Goal: Information Seeking & Learning: Learn about a topic

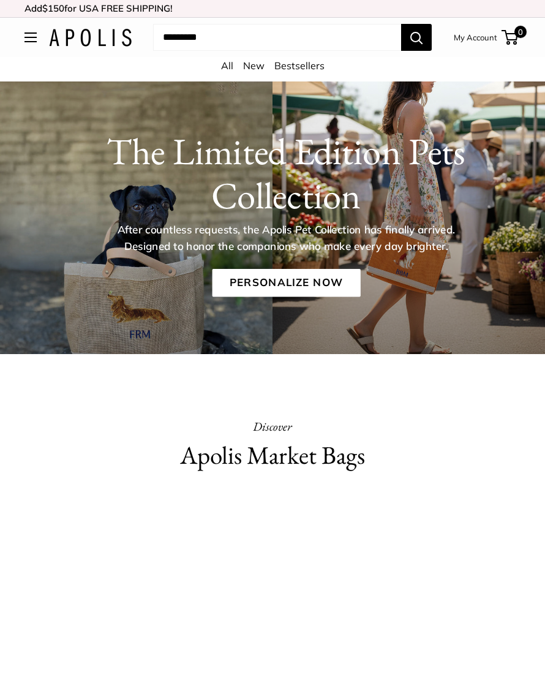
click at [287, 154] on h1 "The Limited Edition Pets Collection" at bounding box center [286, 173] width 471 height 88
click at [317, 286] on link "Personalize Now" at bounding box center [286, 283] width 148 height 28
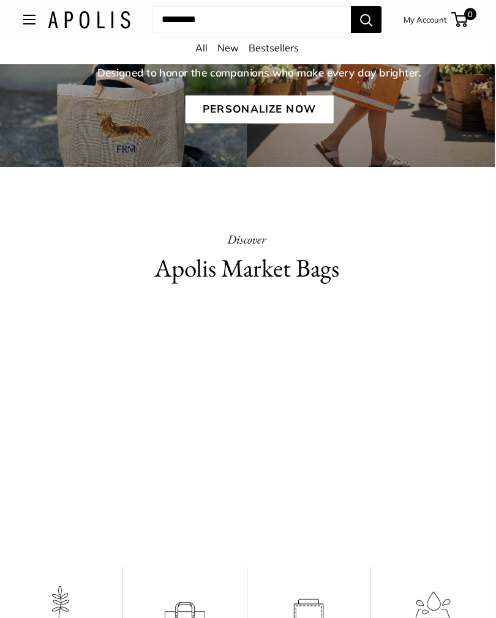
scroll to position [0, 1]
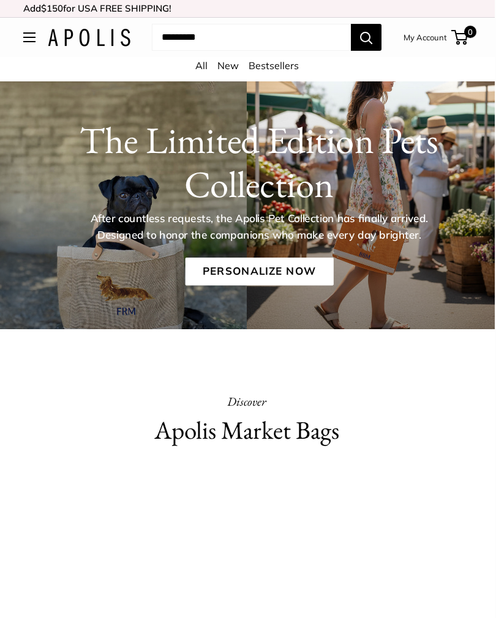
click at [231, 64] on link "New" at bounding box center [228, 65] width 21 height 12
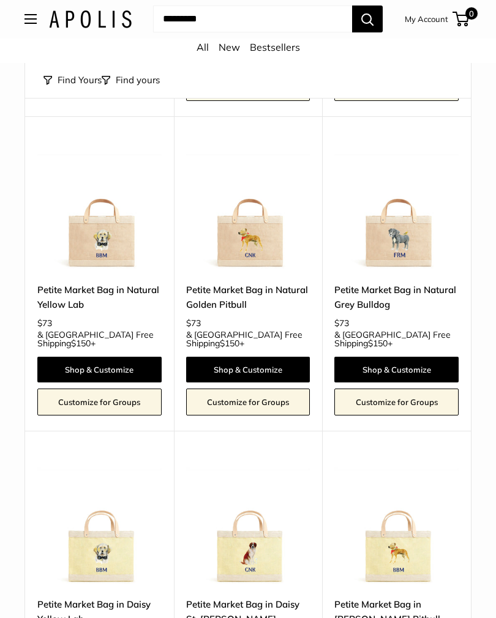
scroll to position [435, 0]
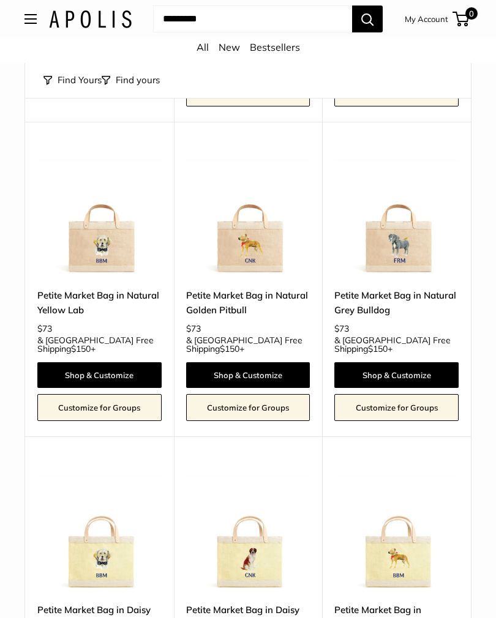
click at [108, 208] on img at bounding box center [99, 215] width 124 height 124
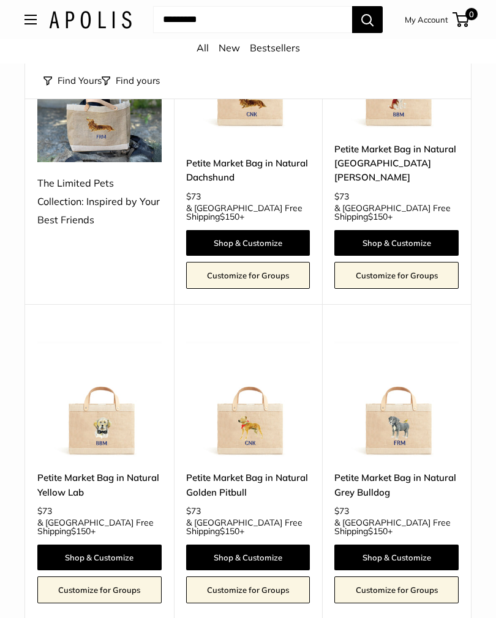
scroll to position [0, 0]
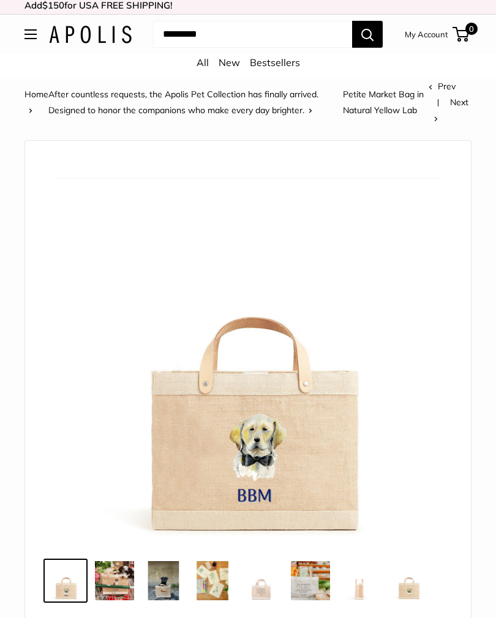
click at [116, 591] on img at bounding box center [114, 581] width 39 height 39
click at [277, 426] on img at bounding box center [248, 348] width 391 height 391
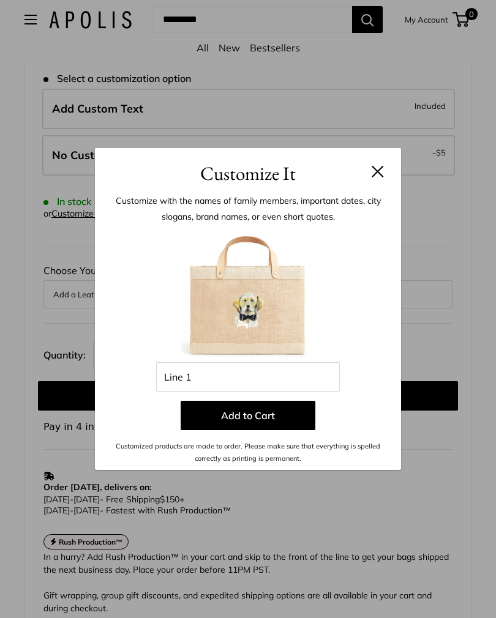
scroll to position [640, 0]
click at [374, 171] on button at bounding box center [378, 171] width 12 height 12
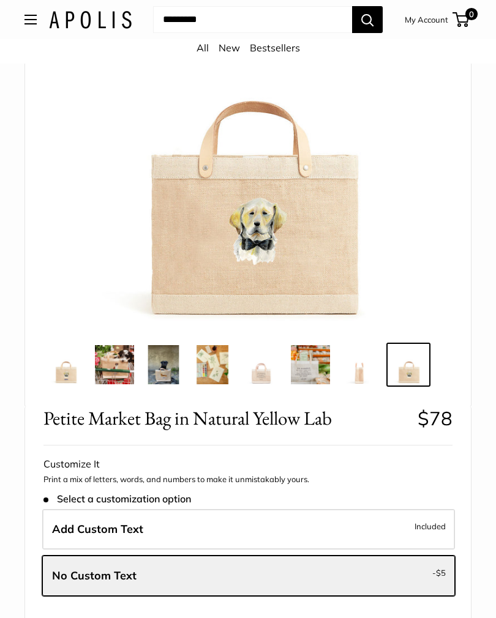
scroll to position [0, 0]
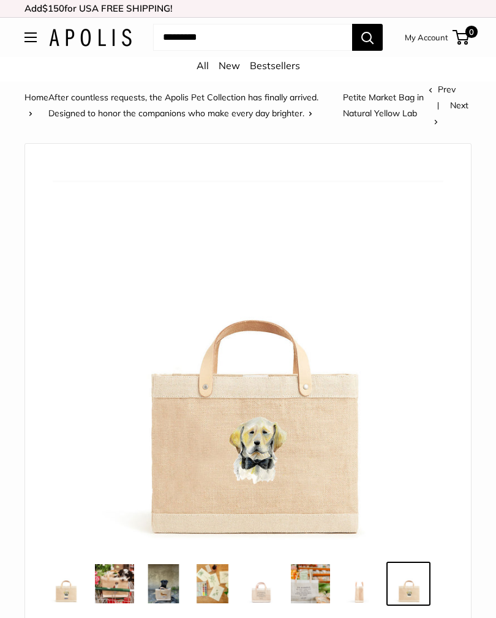
scroll to position [22, 0]
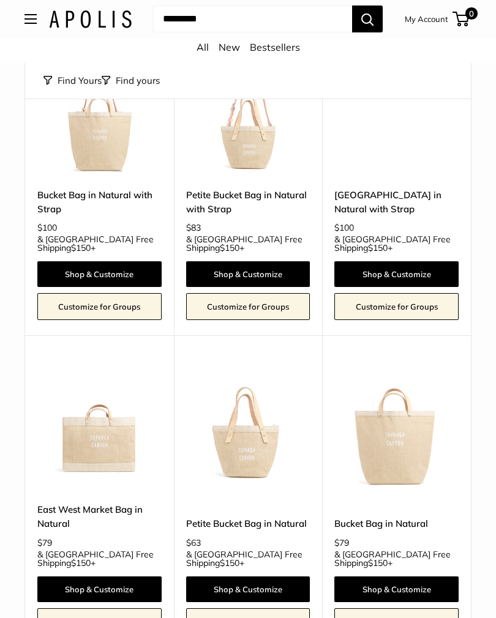
scroll to position [917, 0]
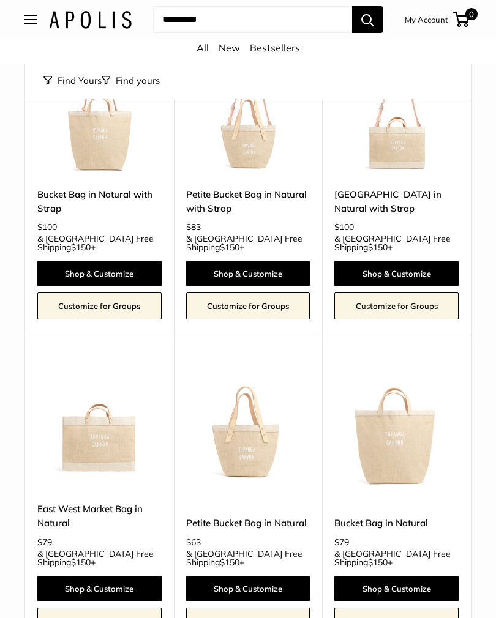
click at [266, 391] on img at bounding box center [248, 428] width 124 height 124
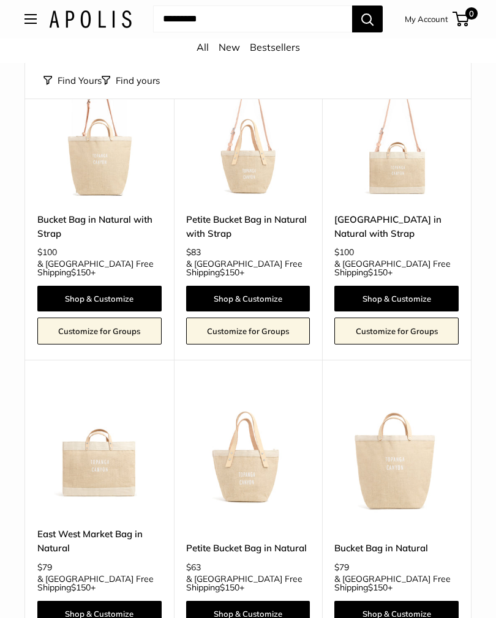
scroll to position [914, 0]
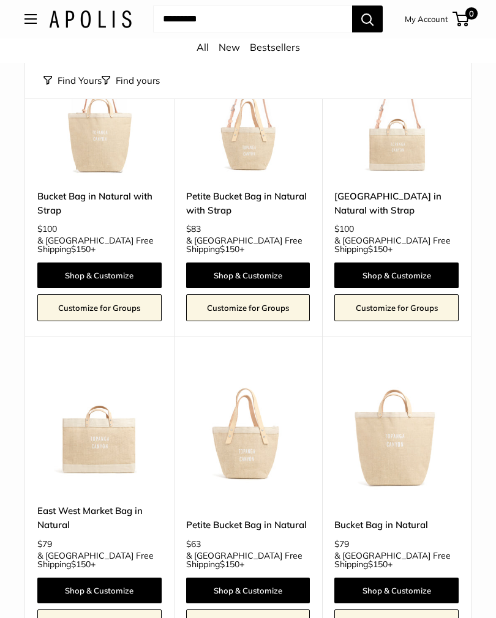
click at [238, 396] on img at bounding box center [248, 430] width 124 height 124
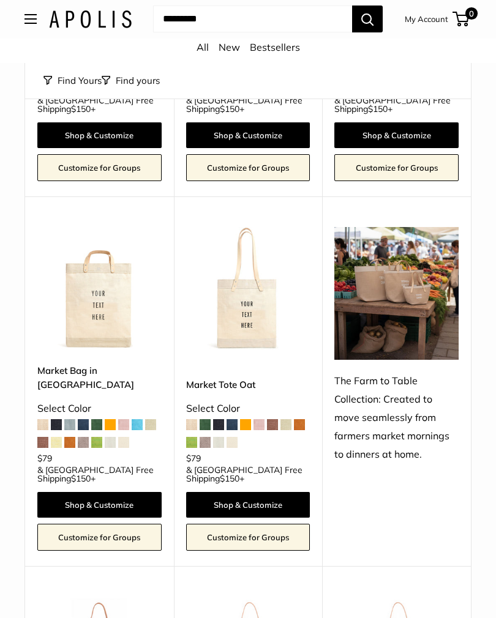
scroll to position [364, 0]
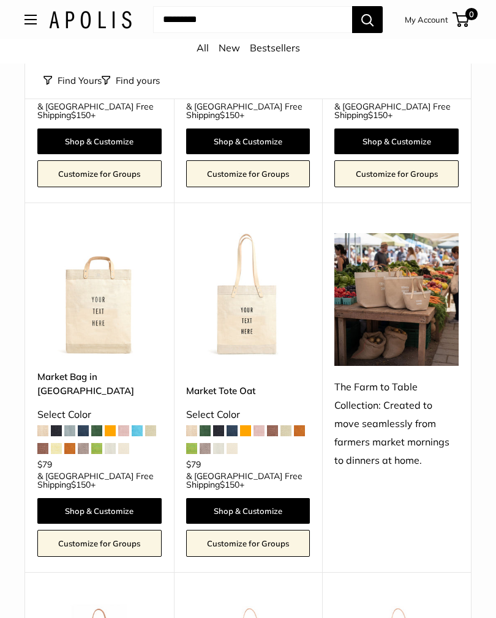
click at [202, 53] on link "All" at bounding box center [203, 48] width 12 height 12
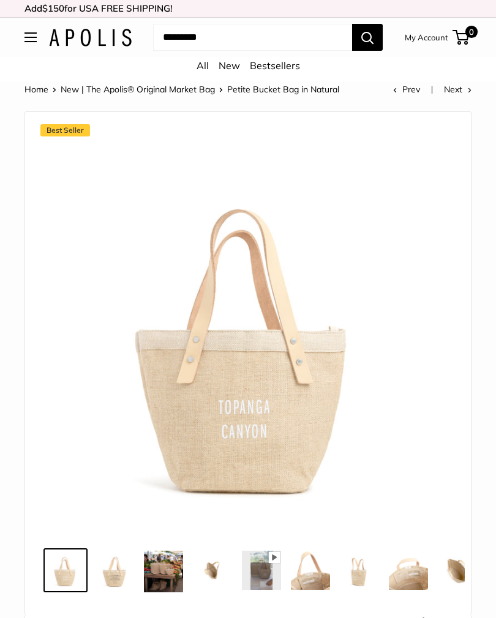
click at [118, 577] on img at bounding box center [114, 570] width 39 height 39
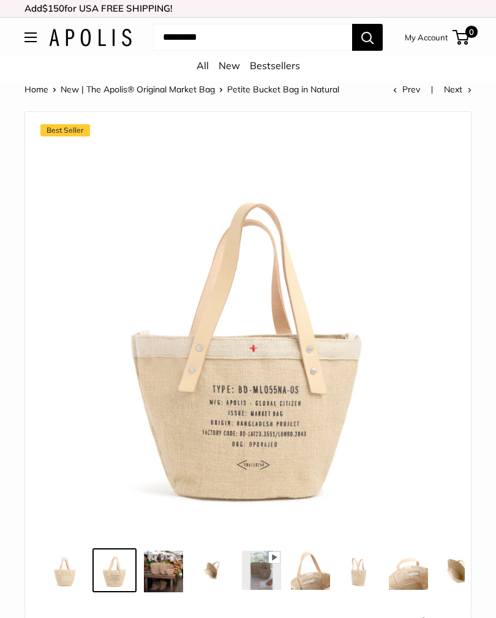
click at [161, 574] on img at bounding box center [163, 572] width 39 height 42
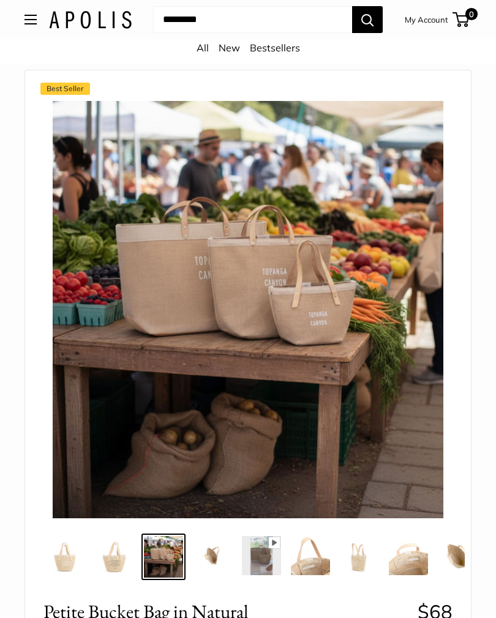
scroll to position [42, 0]
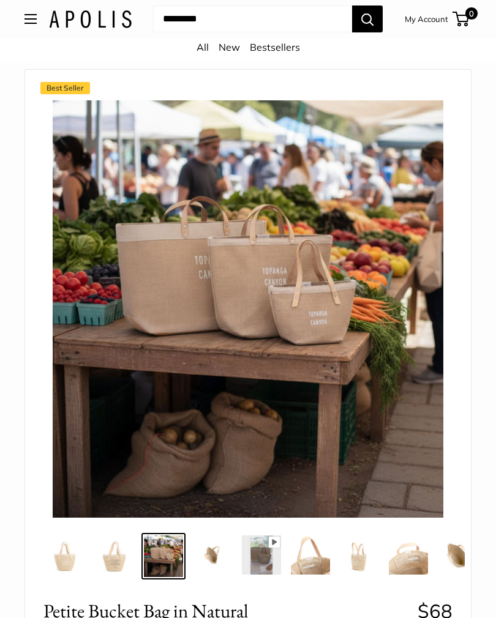
click at [212, 556] on img at bounding box center [212, 555] width 39 height 39
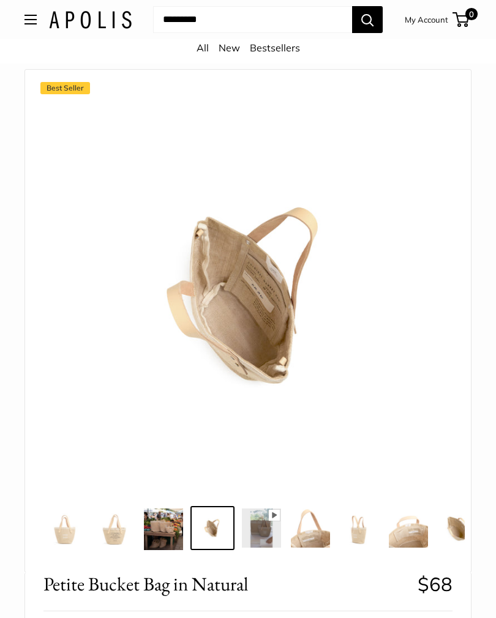
click at [263, 527] on img at bounding box center [261, 528] width 39 height 39
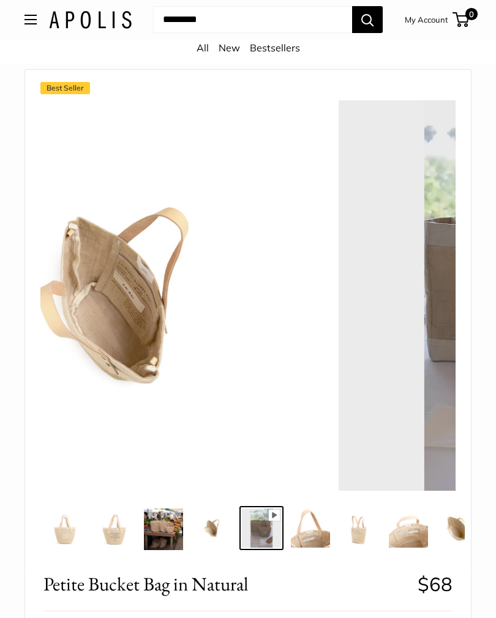
scroll to position [0, 3]
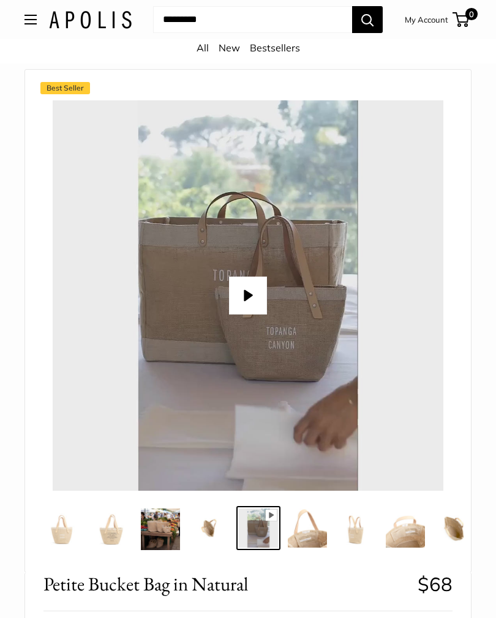
click at [302, 532] on img at bounding box center [307, 528] width 39 height 39
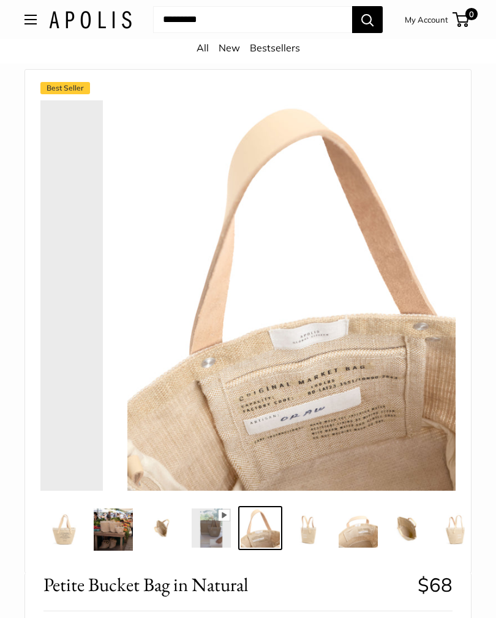
scroll to position [0, 52]
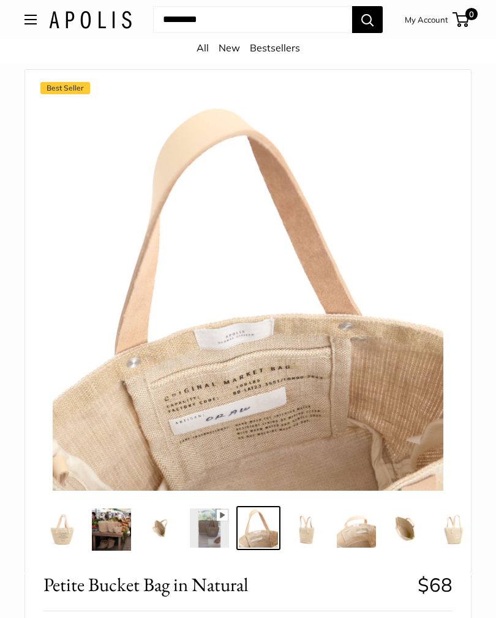
click at [309, 532] on img at bounding box center [307, 528] width 39 height 39
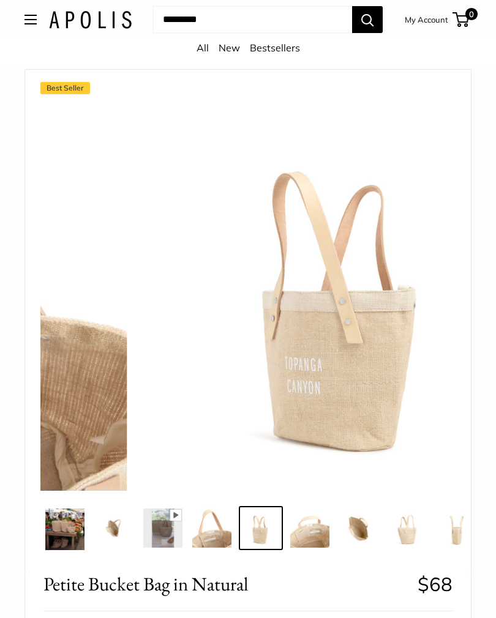
scroll to position [0, 101]
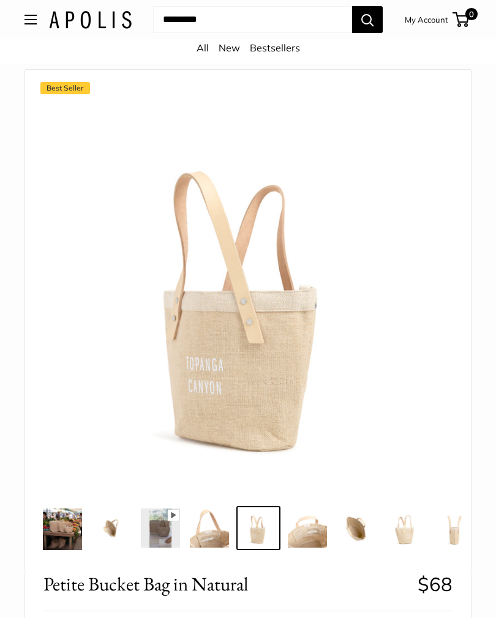
click at [314, 531] on img at bounding box center [307, 528] width 39 height 39
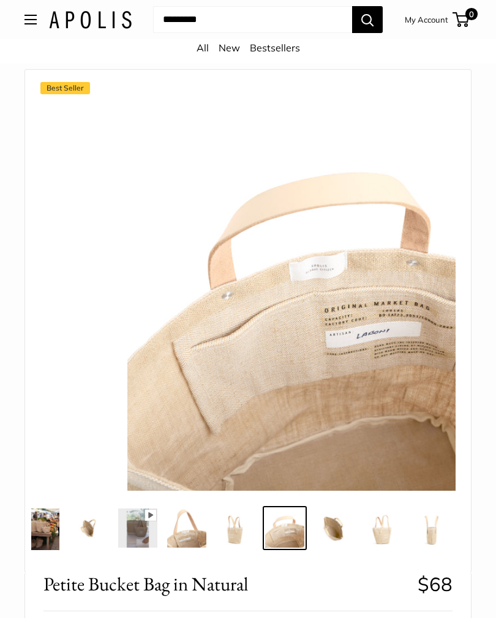
scroll to position [0, 125]
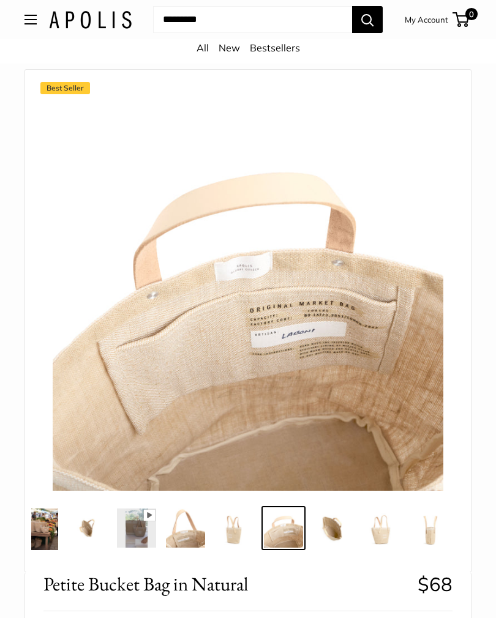
click at [338, 533] on img at bounding box center [332, 528] width 39 height 39
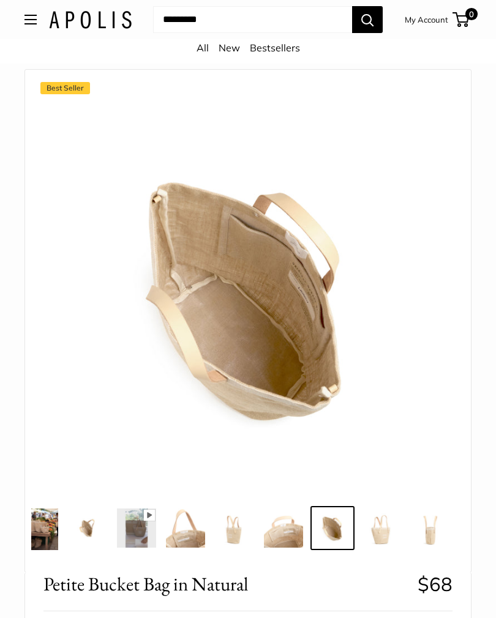
click at [385, 531] on img at bounding box center [381, 528] width 39 height 39
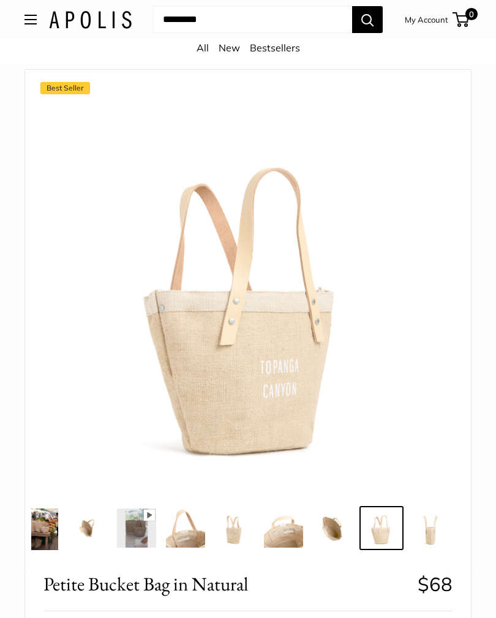
click at [441, 527] on img at bounding box center [430, 528] width 39 height 39
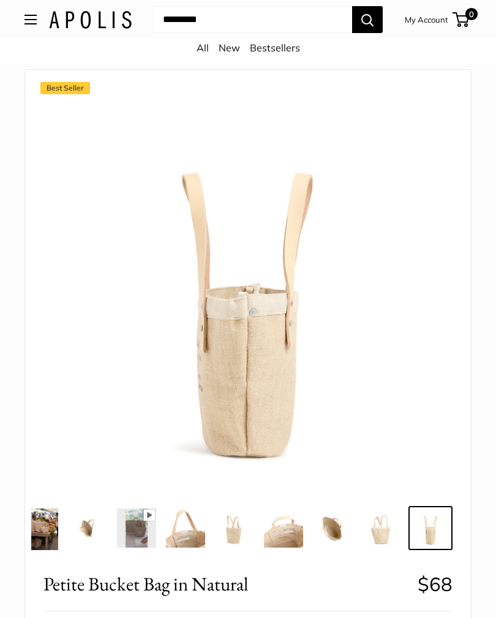
scroll to position [0, 0]
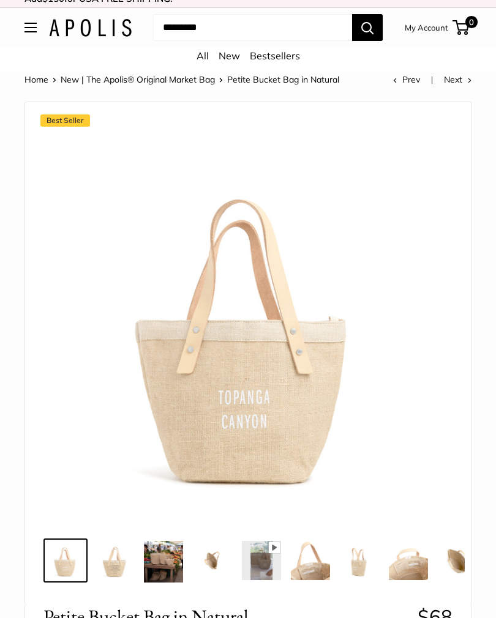
scroll to position [10, 0]
click at [167, 562] on img at bounding box center [163, 562] width 39 height 42
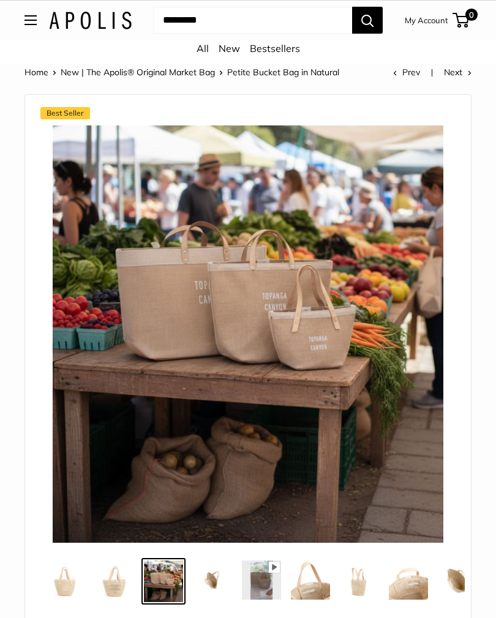
scroll to position [0, 0]
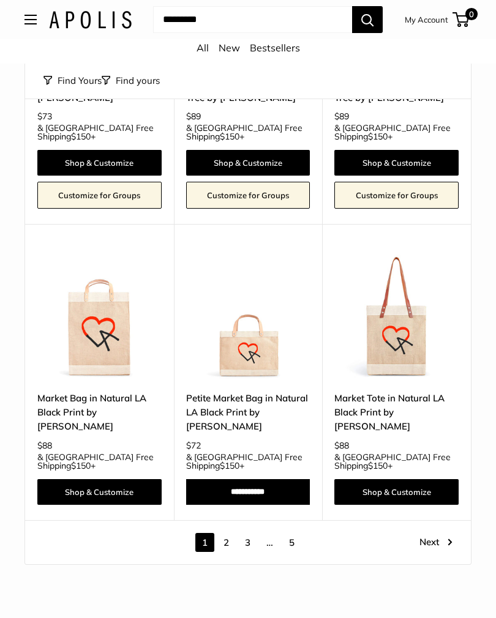
scroll to position [5143, 0]
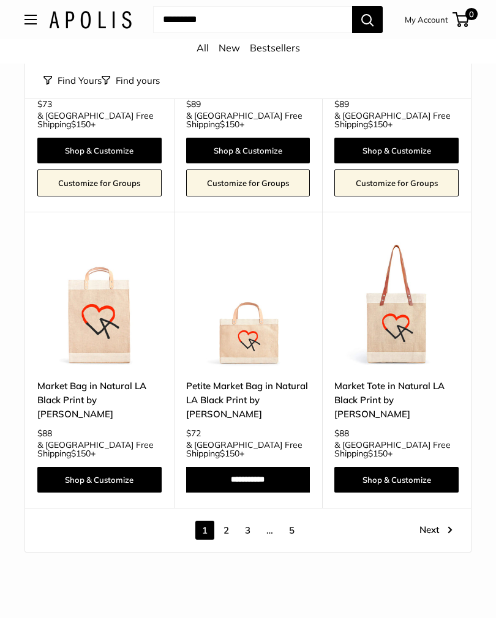
click at [432, 521] on link "Next" at bounding box center [435, 530] width 33 height 19
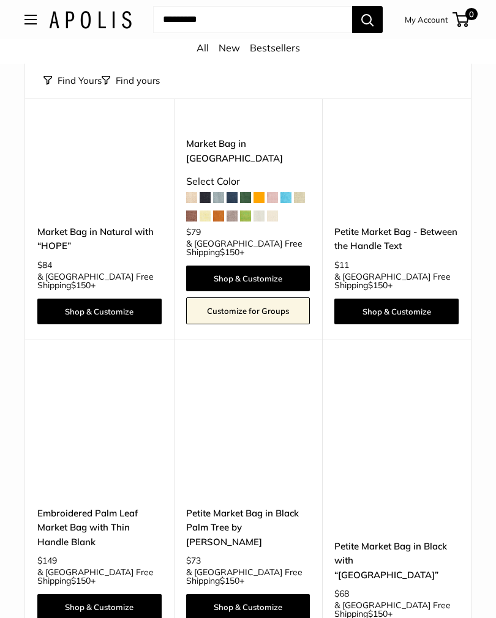
scroll to position [4856, 0]
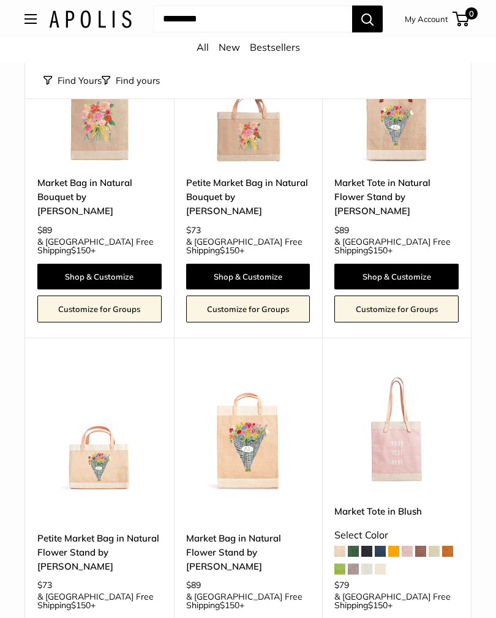
scroll to position [1081, 0]
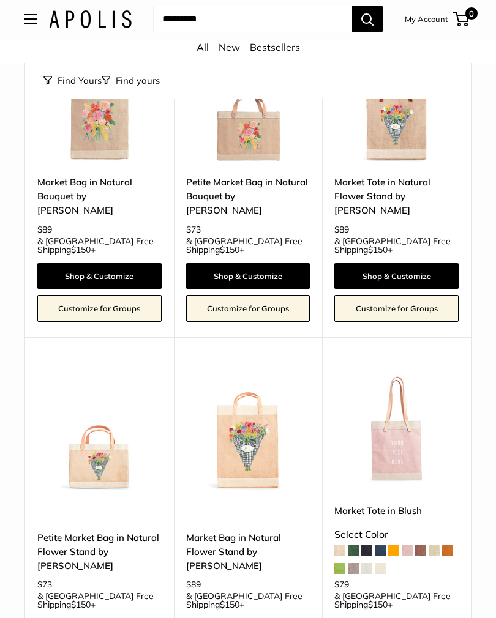
click at [94, 415] on img at bounding box center [99, 431] width 124 height 124
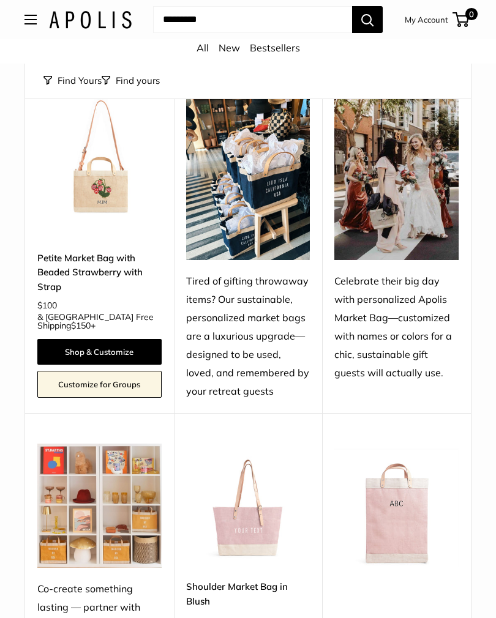
scroll to position [4829, 0]
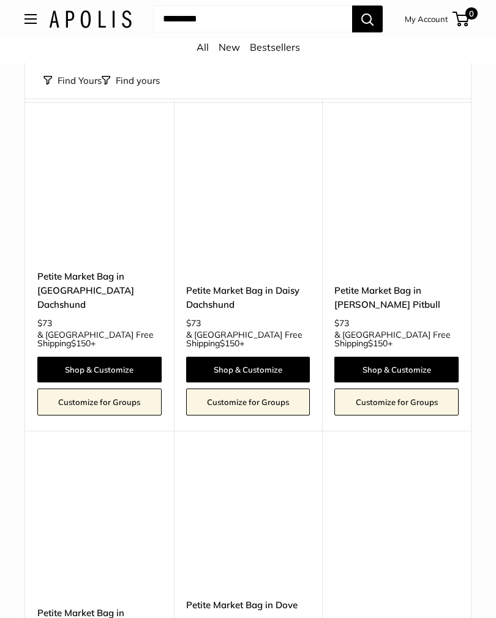
scroll to position [4903, 0]
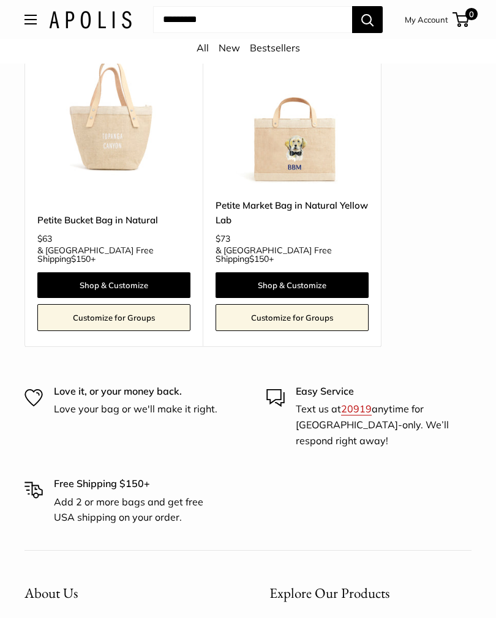
scroll to position [32, 0]
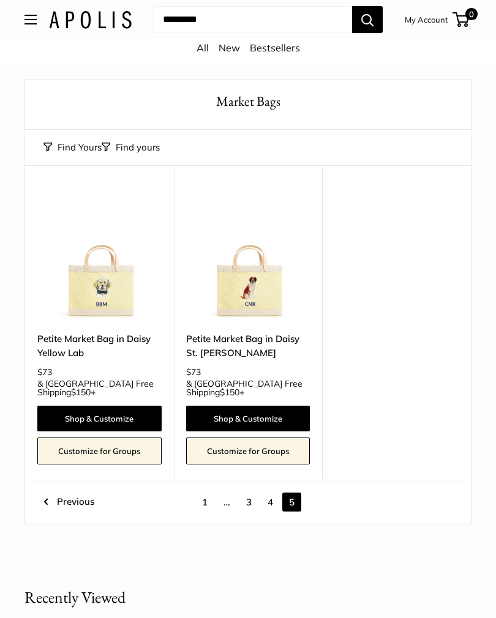
click at [211, 20] on input "Search..." at bounding box center [252, 19] width 199 height 27
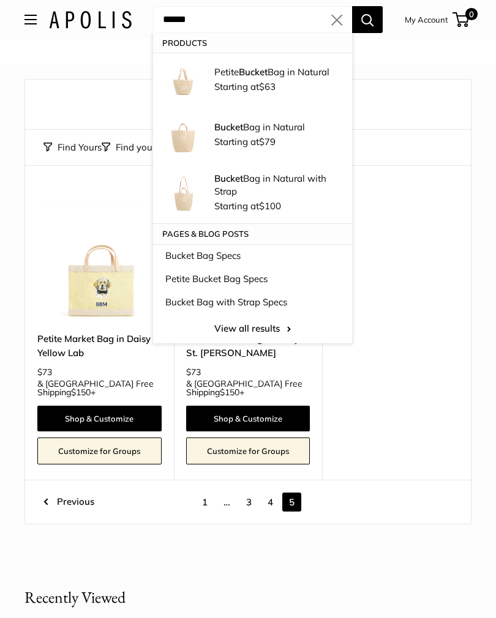
type input "******"
click at [430, 320] on div "Upgrade: Next Day Fulfillment Customizable Text Sturdy & Spill Resistant New Pe…" at bounding box center [248, 322] width 446 height 315
